Goal: Information Seeking & Learning: Find contact information

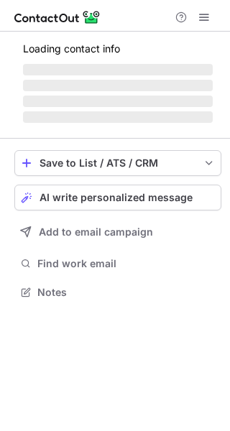
scroll to position [278, 230]
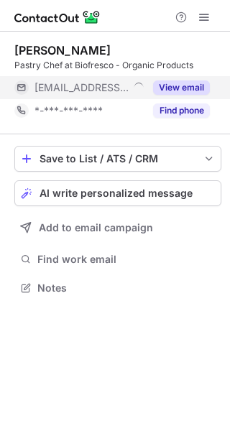
click at [184, 86] on button "View email" at bounding box center [181, 87] width 57 height 14
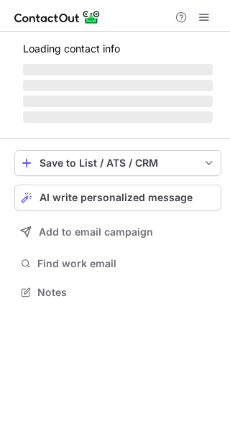
scroll to position [278, 230]
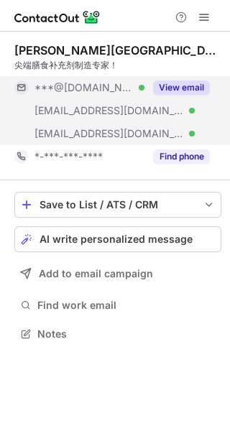
click at [171, 88] on button "View email" at bounding box center [181, 87] width 57 height 14
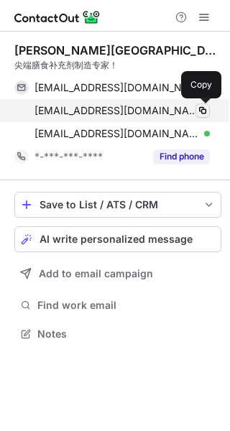
click at [205, 108] on span at bounding box center [202, 110] width 11 height 11
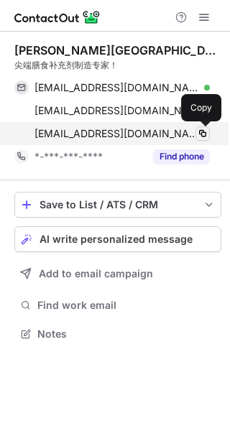
click at [200, 129] on span at bounding box center [202, 133] width 11 height 11
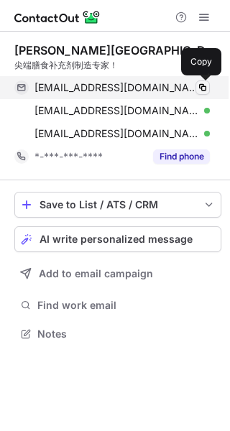
click at [199, 86] on span at bounding box center [202, 87] width 11 height 11
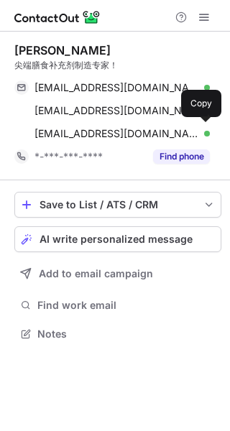
scroll to position [324, 230]
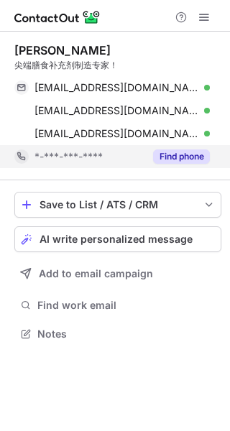
click at [155, 154] on button "Find phone" at bounding box center [181, 156] width 57 height 14
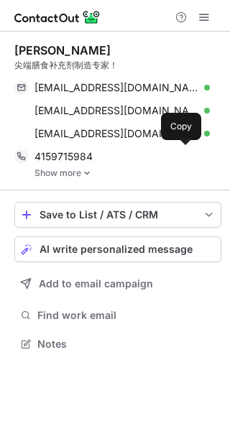
scroll to position [334, 230]
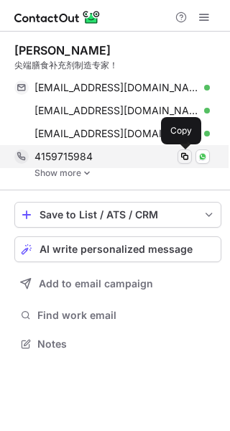
click at [186, 158] on span at bounding box center [184, 156] width 11 height 11
